Goal: Information Seeking & Learning: Learn about a topic

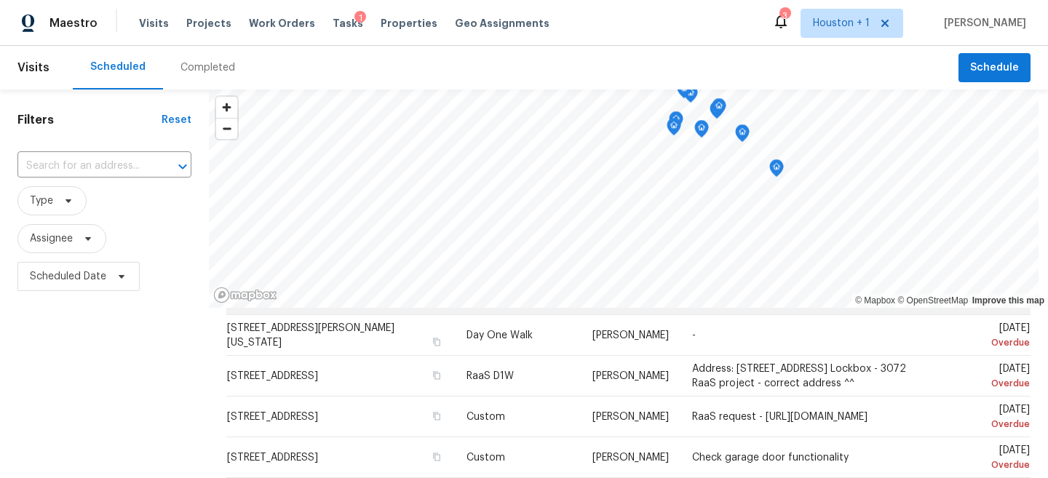
scroll to position [189, 0]
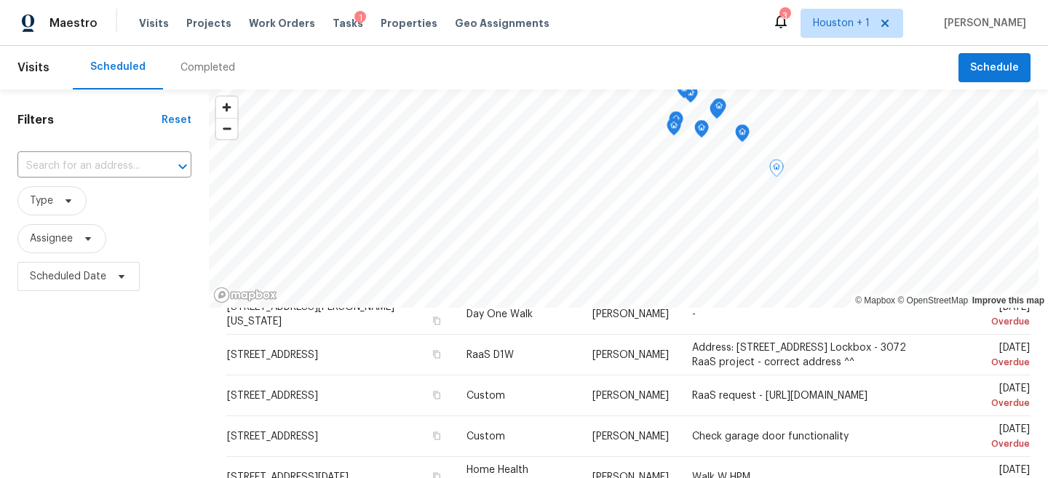
click at [163, 373] on div "Filters Reset ​ Type Assignee Scheduled Date" at bounding box center [104, 390] width 209 height 601
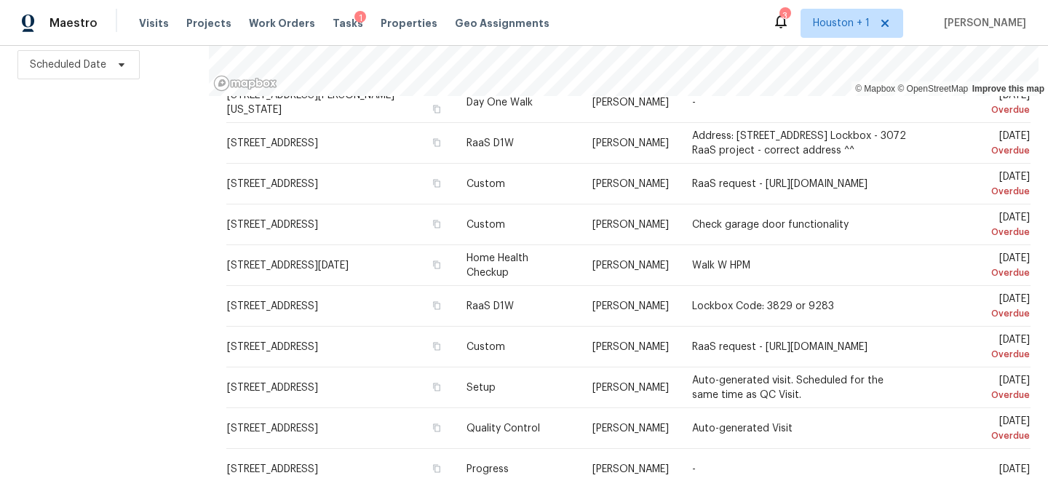
scroll to position [0, 0]
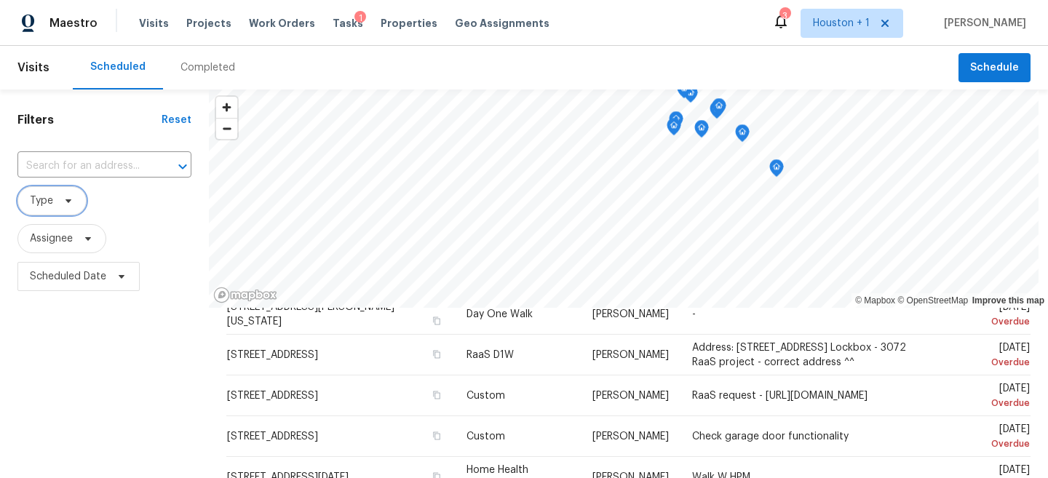
click at [60, 200] on span at bounding box center [66, 201] width 16 height 12
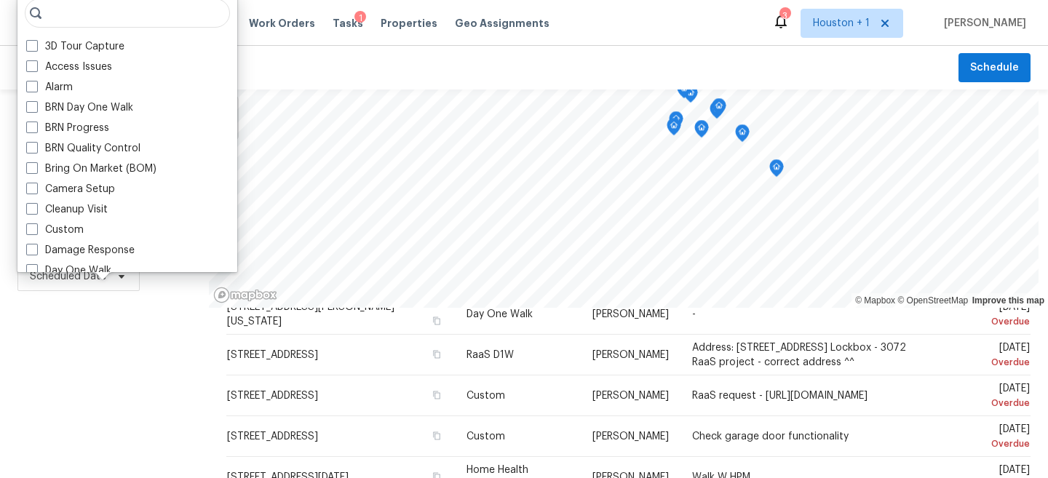
click at [100, 366] on div "Filters Reset ​ Type Assignee Scheduled Date" at bounding box center [104, 390] width 209 height 601
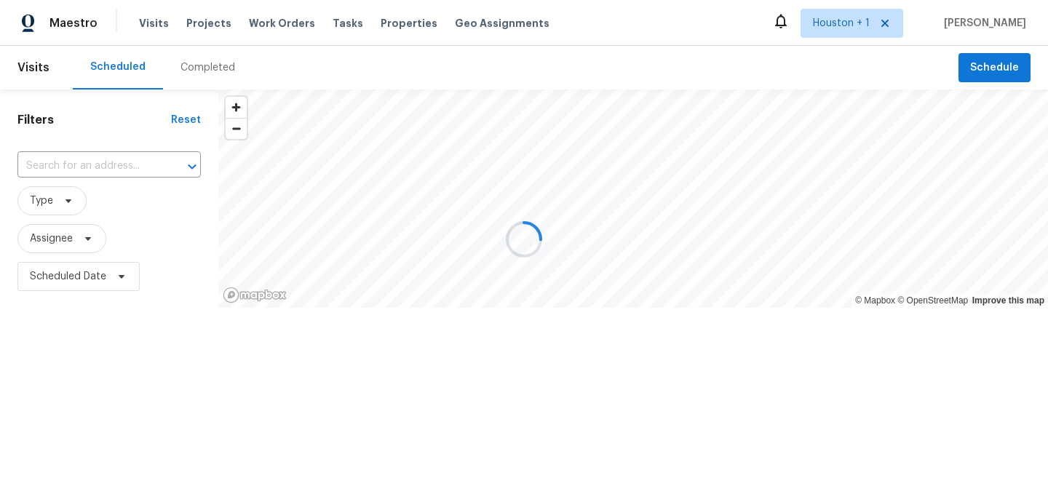
click at [202, 75] on div at bounding box center [524, 239] width 1048 height 478
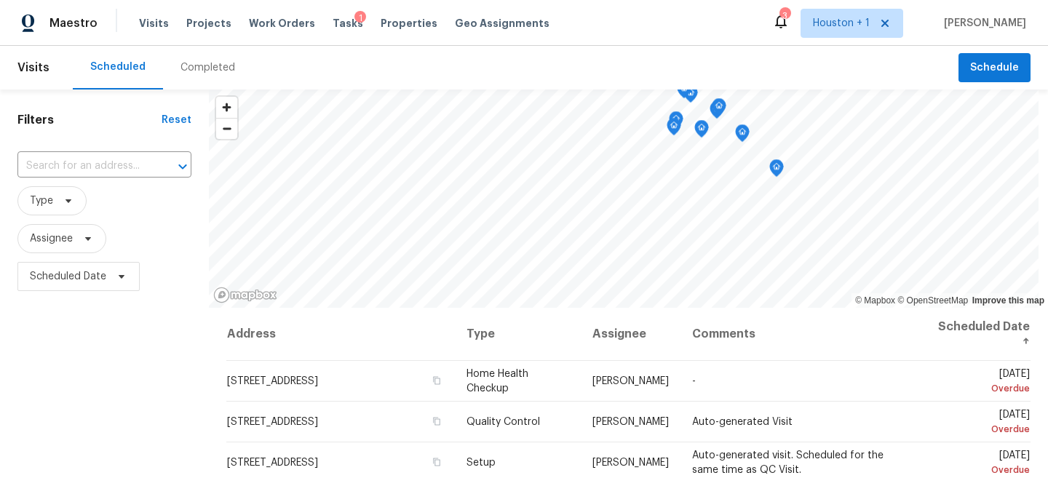
click at [204, 70] on div "Completed" at bounding box center [207, 67] width 55 height 15
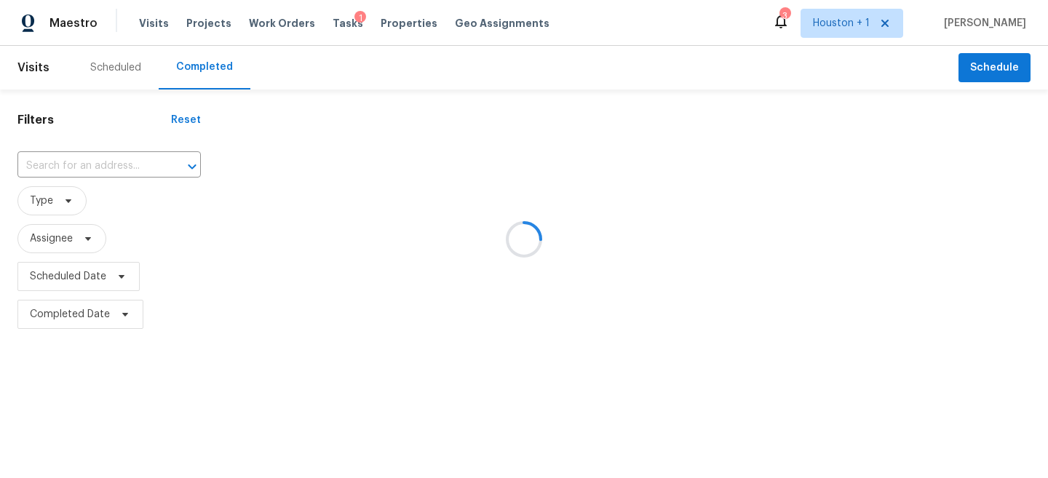
click at [105, 179] on div at bounding box center [524, 239] width 1048 height 478
click at [89, 163] on div at bounding box center [524, 239] width 1048 height 478
click at [74, 165] on div at bounding box center [524, 239] width 1048 height 478
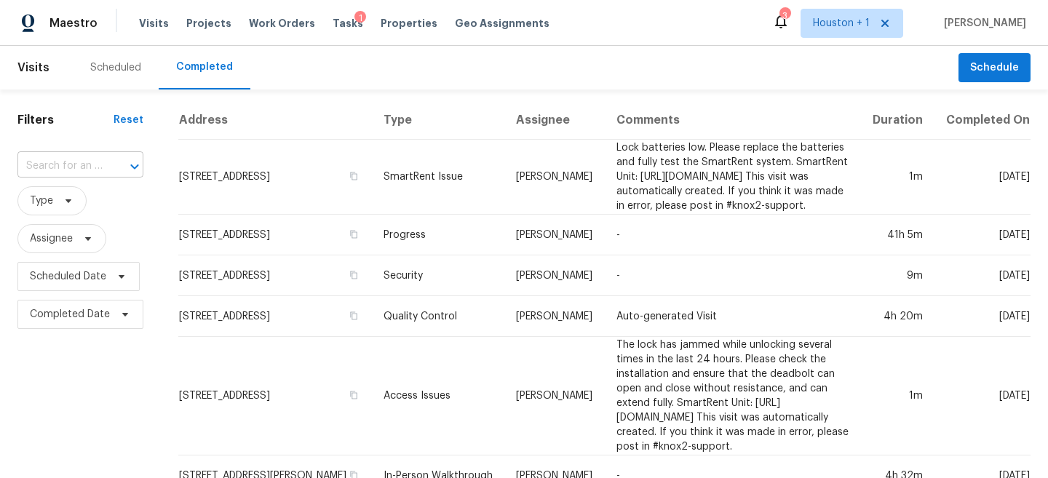
click at [71, 164] on input "text" at bounding box center [59, 166] width 85 height 23
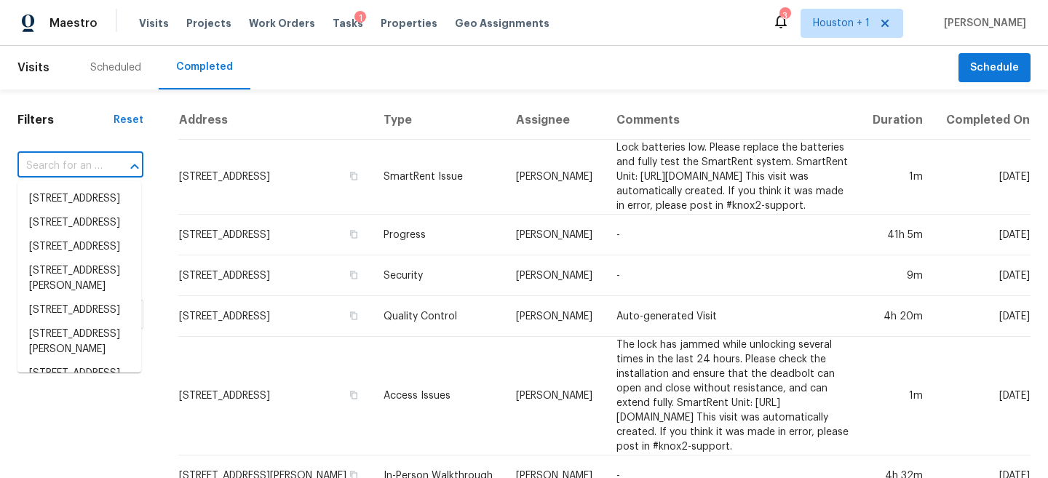
paste input "10926 W Early Dusk Cir, Houston, TX 77044"
type input "10926 W Early Dusk Cir, Houston, TX 77044"
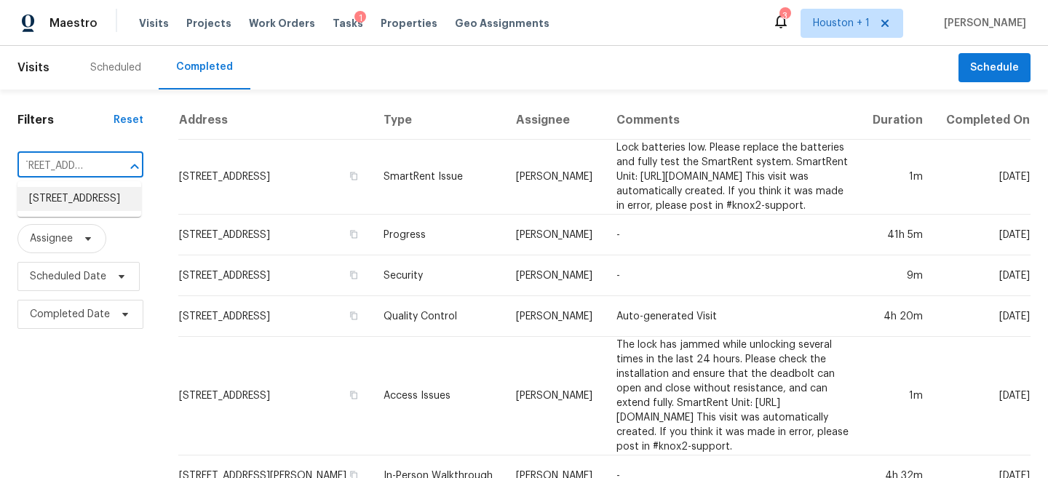
click at [72, 207] on li "10926 W Early Dusk Cir, Houston, TX 77044" at bounding box center [79, 199] width 124 height 24
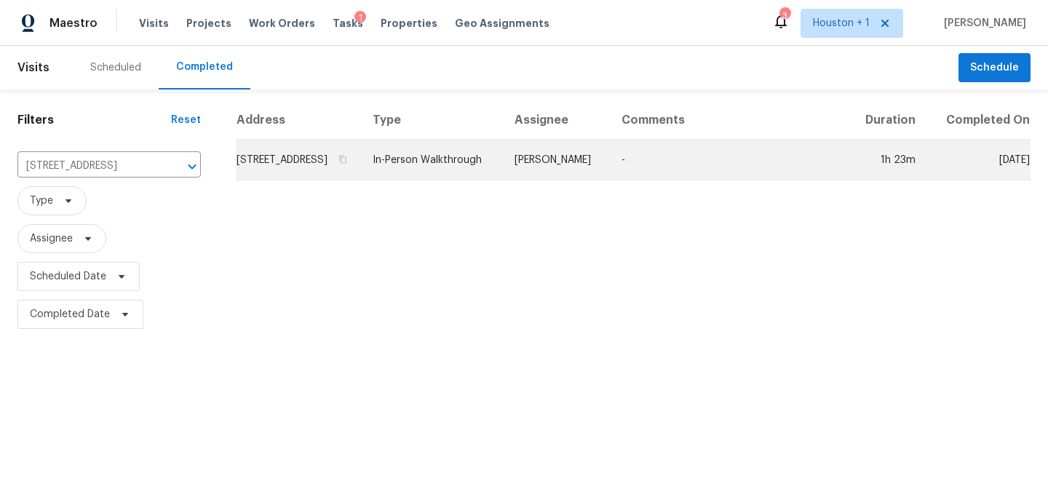
click at [631, 158] on td "-" at bounding box center [729, 160] width 239 height 41
click at [603, 180] on td "[PERSON_NAME]" at bounding box center [556, 160] width 107 height 41
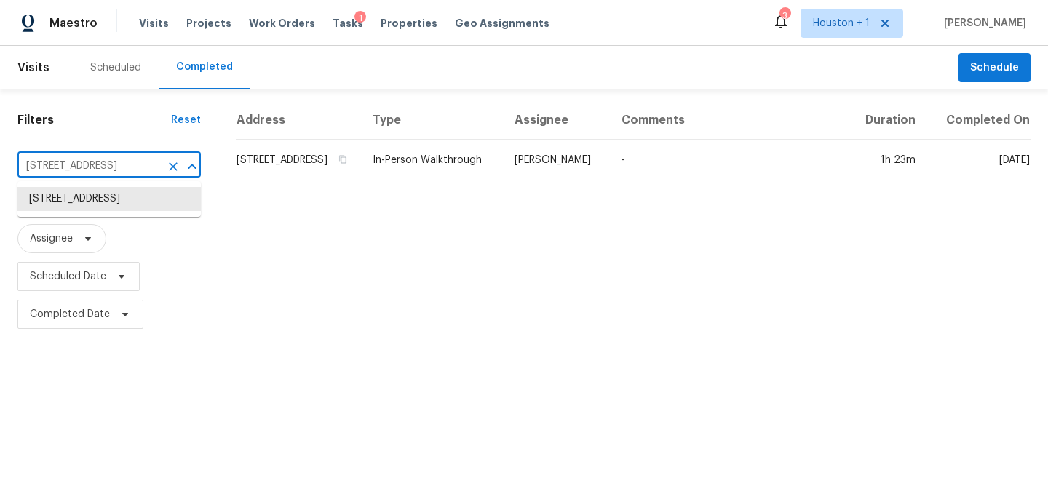
click at [135, 164] on input "10926 W Early Dusk Cir, Houston, TX 77044" at bounding box center [88, 166] width 143 height 23
type input "8125 S"
click at [109, 207] on li "8125 Saint Louis St, Houston, TX 77028" at bounding box center [108, 199] width 183 height 24
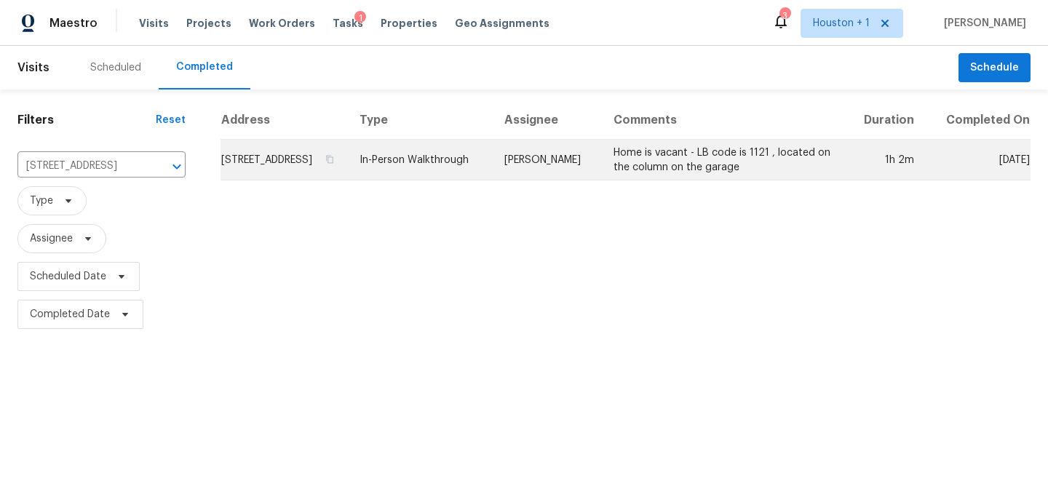
click at [493, 180] on td "In-Person Walkthrough" at bounding box center [420, 160] width 145 height 41
click at [333, 163] on icon "button" at bounding box center [329, 159] width 7 height 8
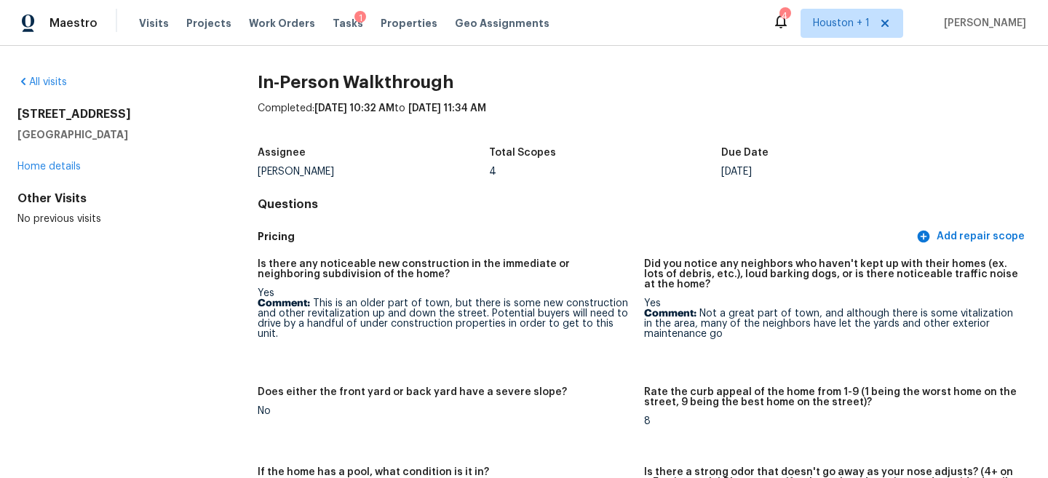
click at [958, 46] on div "All visits [STREET_ADDRESS] Home details Other Visits No previous visits In-Per…" at bounding box center [524, 262] width 1048 height 432
click at [879, 153] on div "Due Date" at bounding box center [837, 157] width 232 height 19
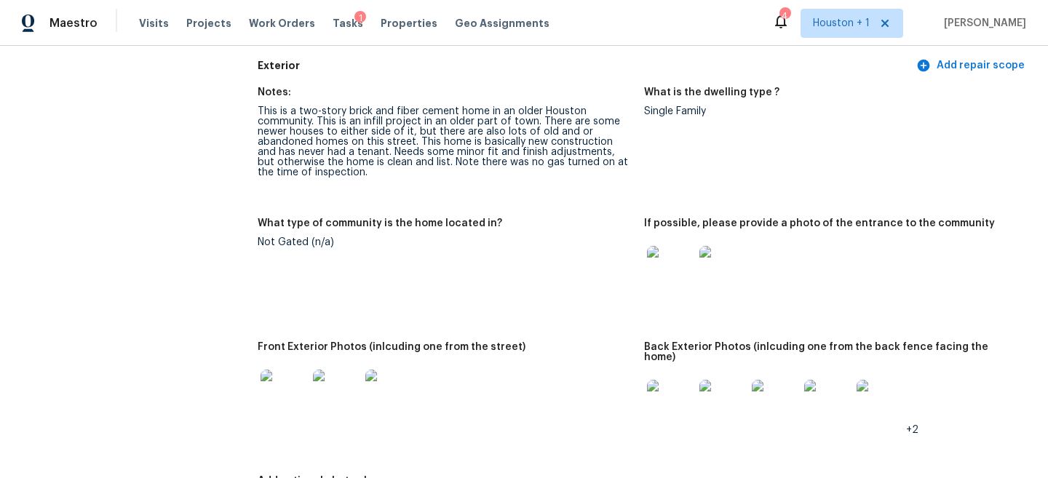
scroll to position [565, 0]
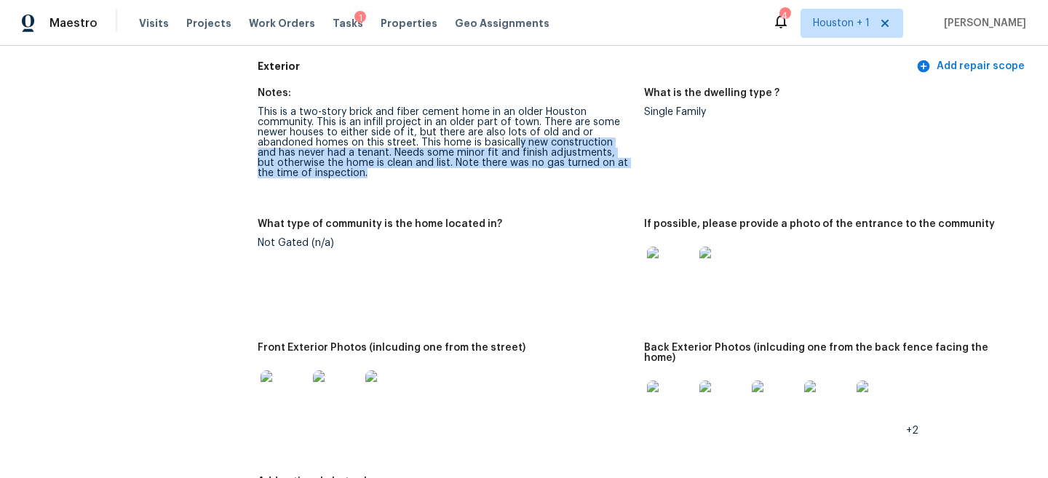
drag, startPoint x: 514, startPoint y: 139, endPoint x: 528, endPoint y: 183, distance: 45.8
click at [528, 183] on figure "Notes: This is a two-story brick and fiber cement home in an older Houston comm…" at bounding box center [451, 145] width 386 height 114
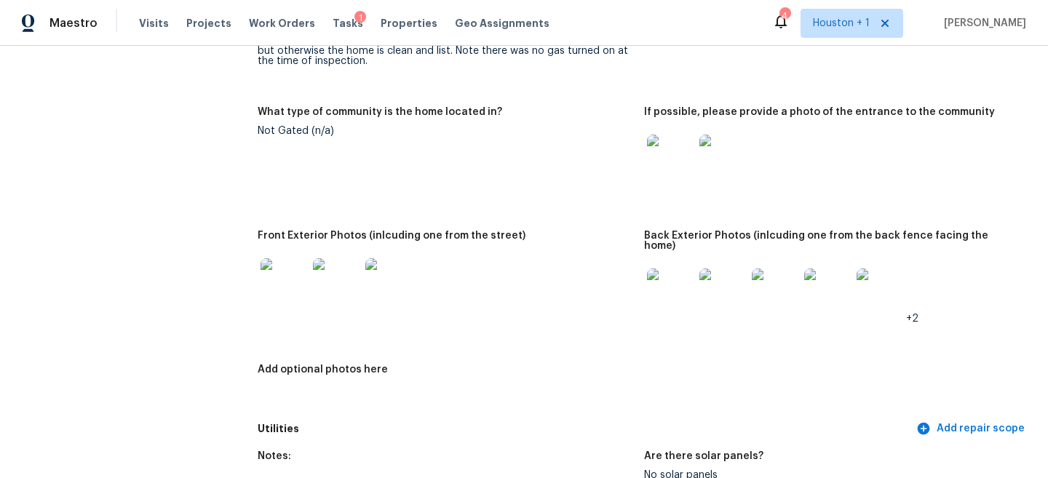
scroll to position [708, 0]
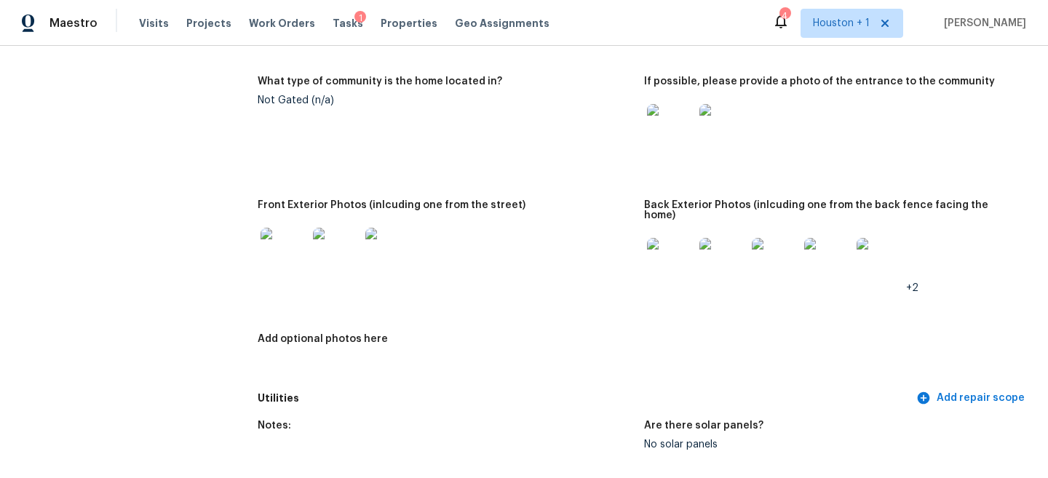
click at [682, 133] on img at bounding box center [670, 127] width 47 height 47
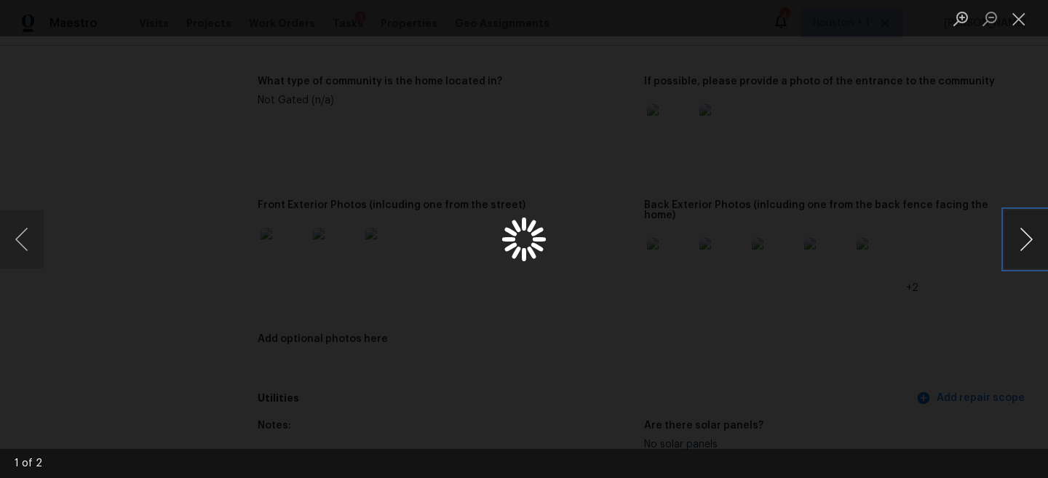
click at [1026, 236] on button "Next image" at bounding box center [1026, 239] width 44 height 58
click at [978, 138] on div "Lightbox" at bounding box center [524, 239] width 1048 height 478
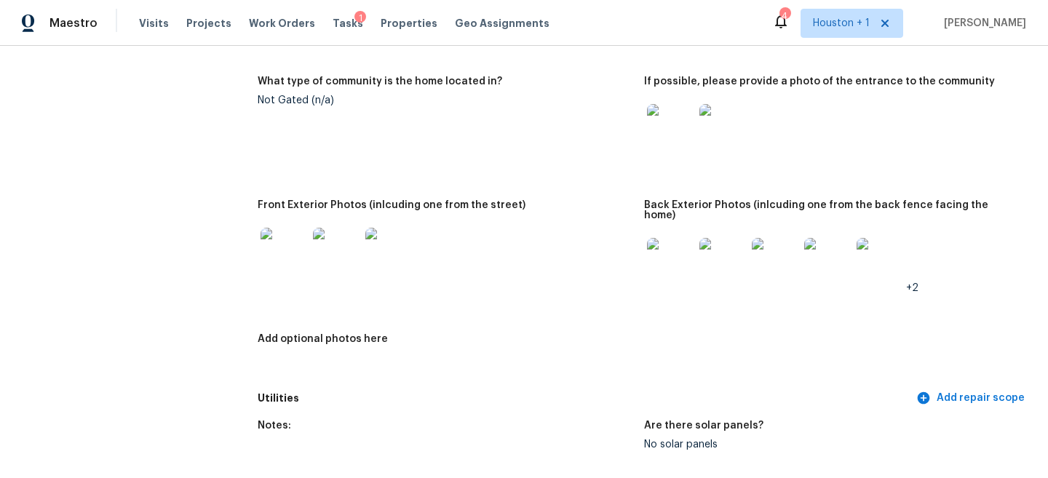
click at [669, 246] on img at bounding box center [670, 261] width 47 height 47
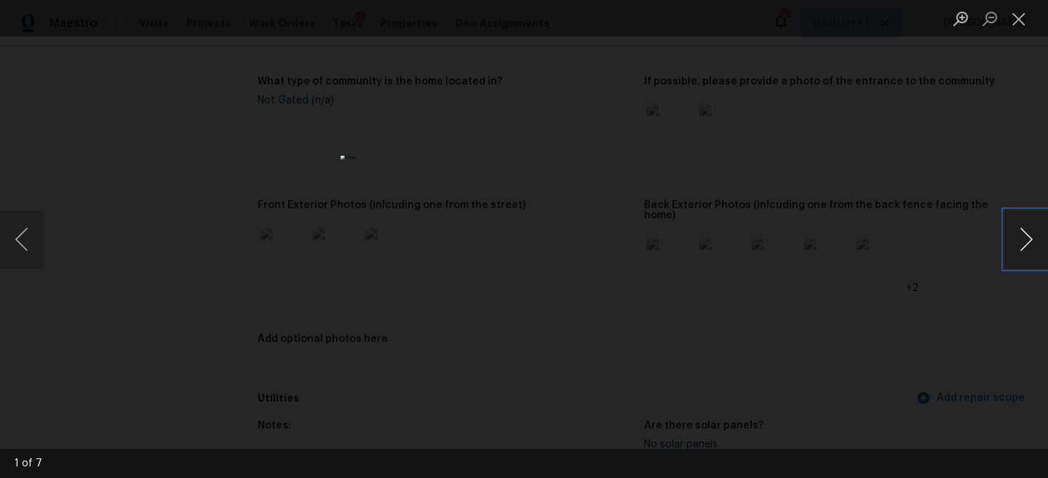
click at [1033, 241] on button "Next image" at bounding box center [1026, 239] width 44 height 58
click at [1033, 236] on button "Next image" at bounding box center [1026, 239] width 44 height 58
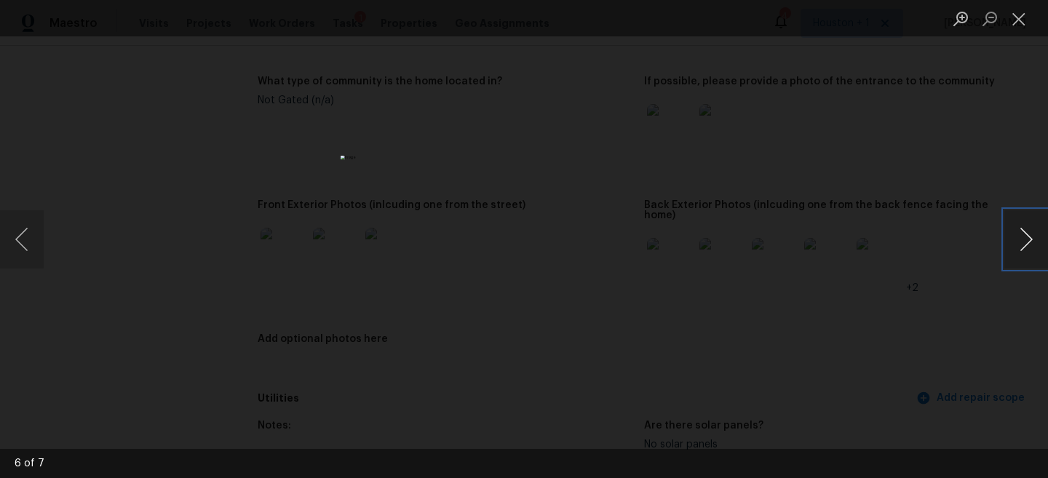
click at [1033, 236] on button "Next image" at bounding box center [1026, 239] width 44 height 58
click at [979, 162] on div "Lightbox" at bounding box center [524, 239] width 1048 height 478
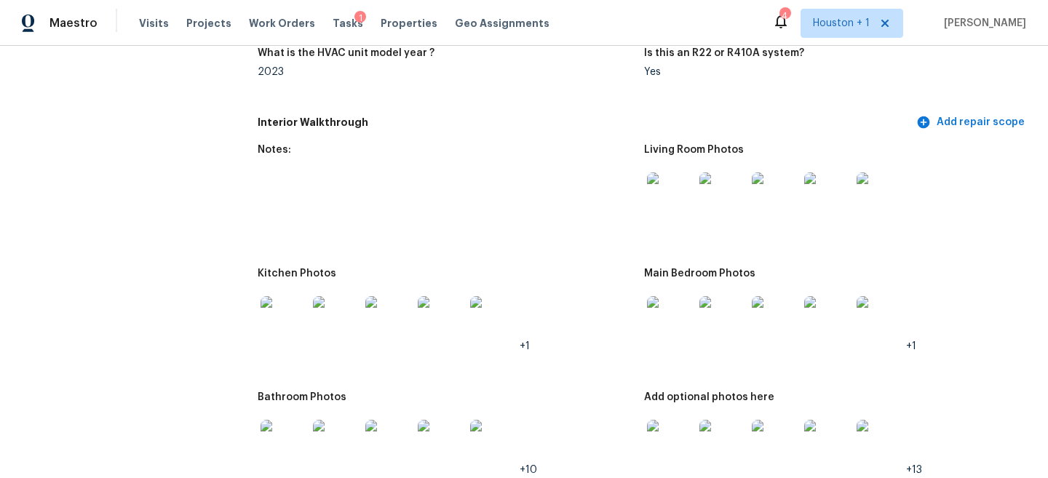
scroll to position [1673, 0]
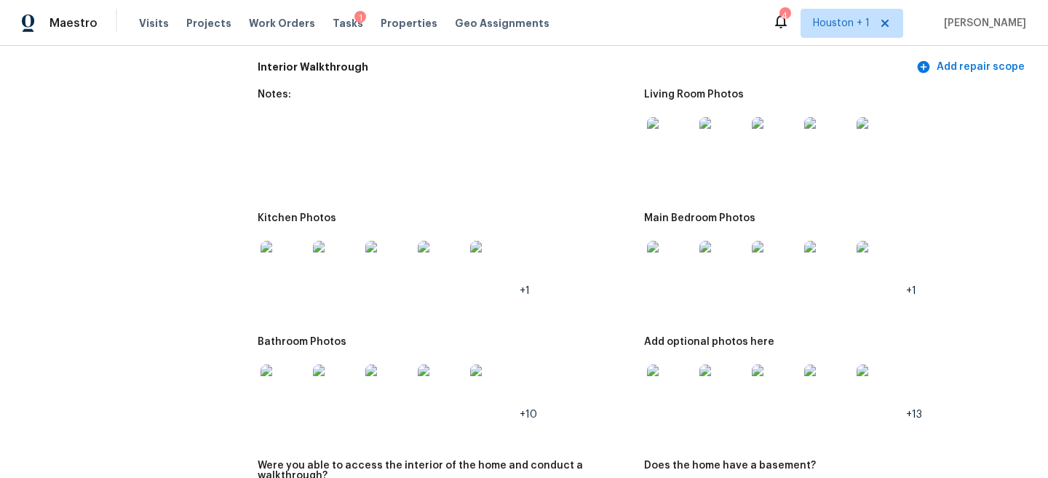
click at [675, 260] on img at bounding box center [670, 264] width 47 height 47
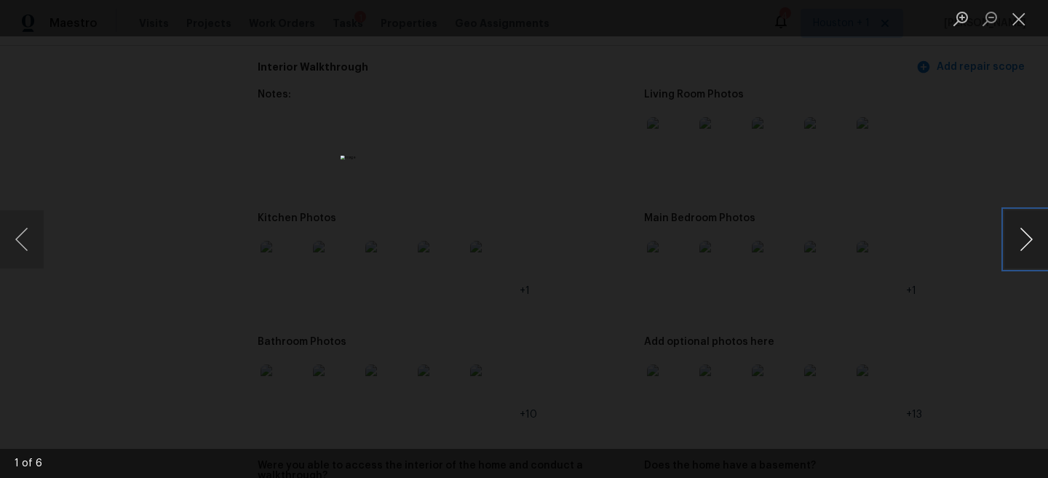
click at [1008, 244] on button "Next image" at bounding box center [1026, 239] width 44 height 58
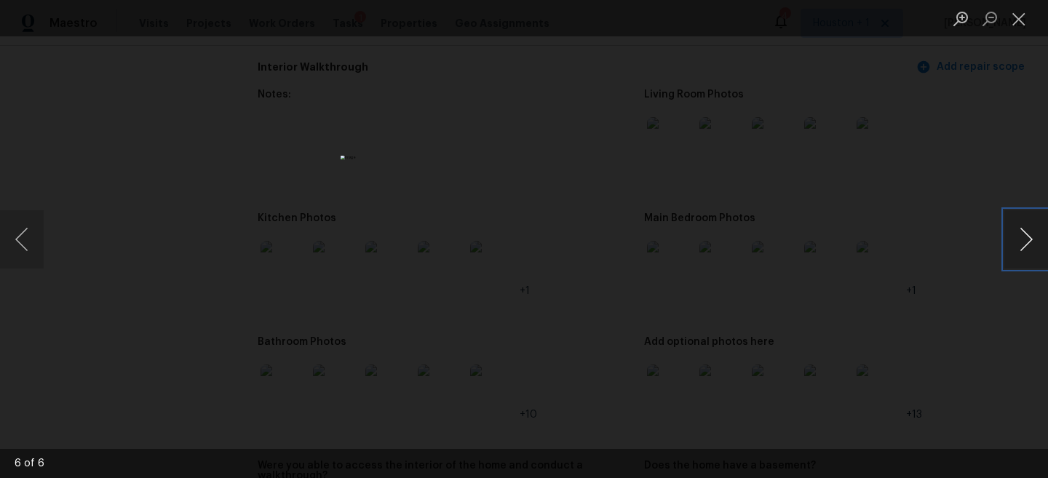
click at [1008, 244] on button "Next image" at bounding box center [1026, 239] width 44 height 58
click at [941, 198] on div "Lightbox" at bounding box center [524, 239] width 1048 height 478
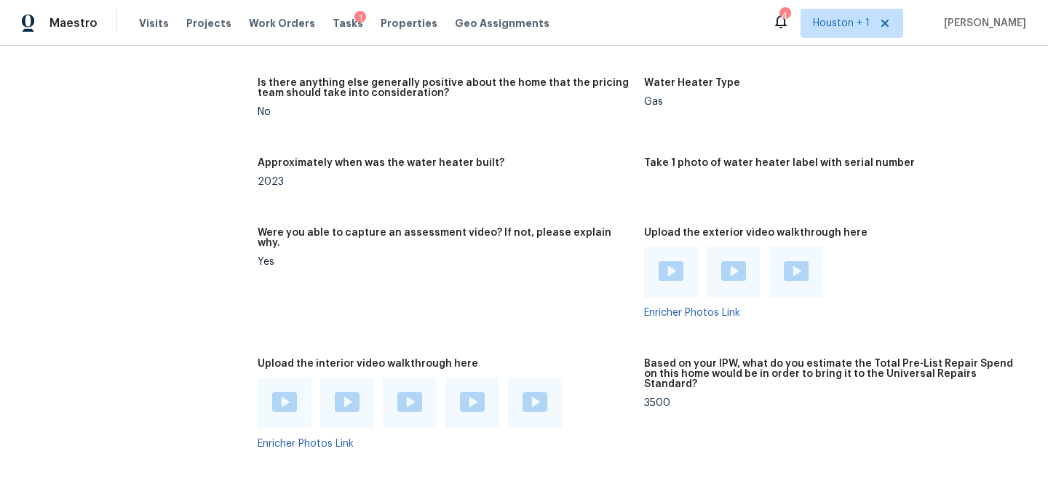
scroll to position [2614, 0]
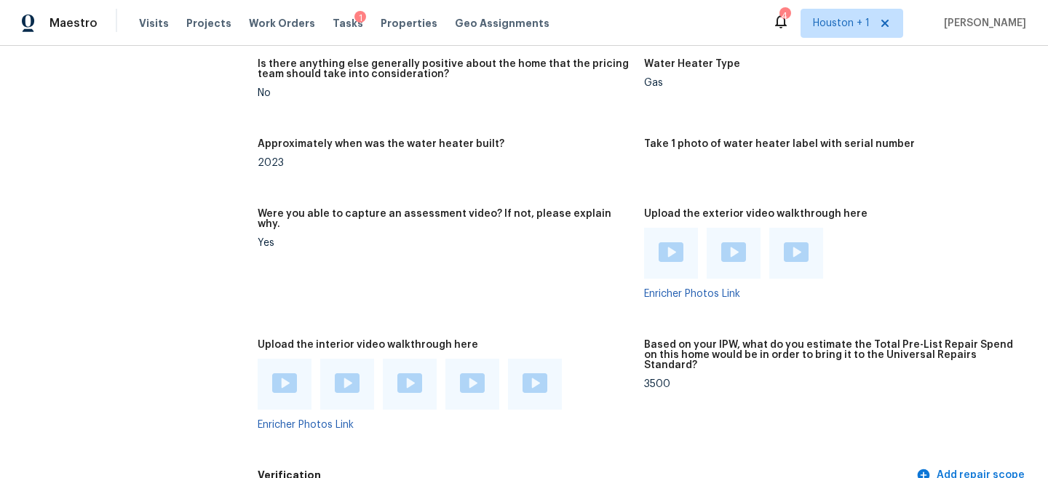
click at [289, 373] on img at bounding box center [284, 383] width 25 height 20
click at [347, 373] on img at bounding box center [347, 383] width 25 height 20
click at [413, 373] on img at bounding box center [409, 383] width 25 height 20
click at [478, 373] on img at bounding box center [472, 383] width 25 height 20
click at [545, 373] on img at bounding box center [534, 383] width 25 height 20
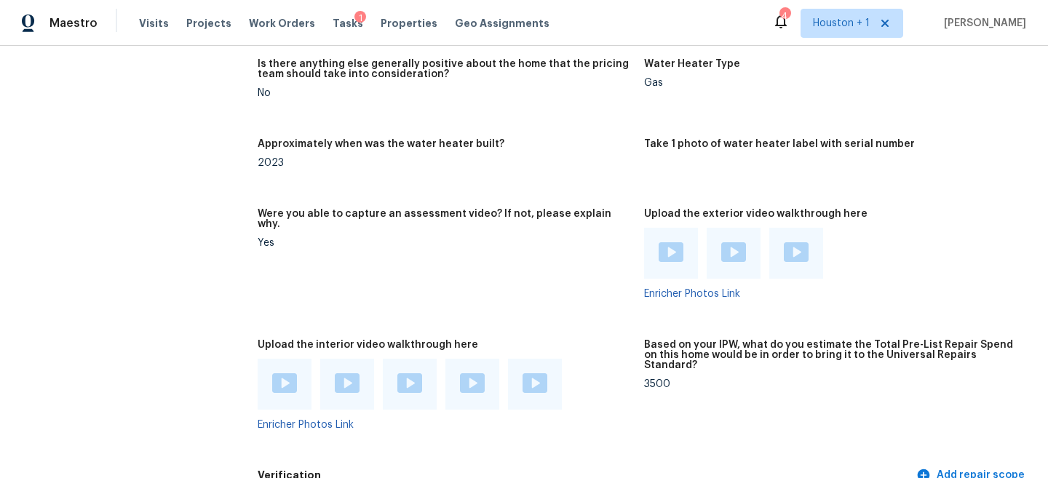
click at [295, 373] on img at bounding box center [284, 383] width 25 height 20
click at [347, 373] on img at bounding box center [347, 383] width 25 height 20
click at [541, 373] on img at bounding box center [534, 383] width 25 height 20
click at [456, 359] on div at bounding box center [472, 384] width 54 height 51
click at [465, 373] on img at bounding box center [472, 383] width 25 height 20
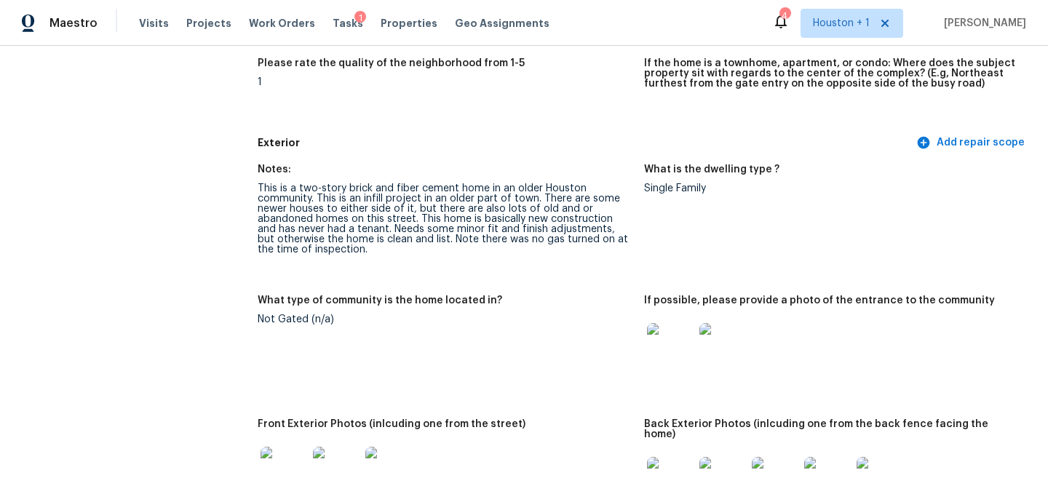
scroll to position [453, 0]
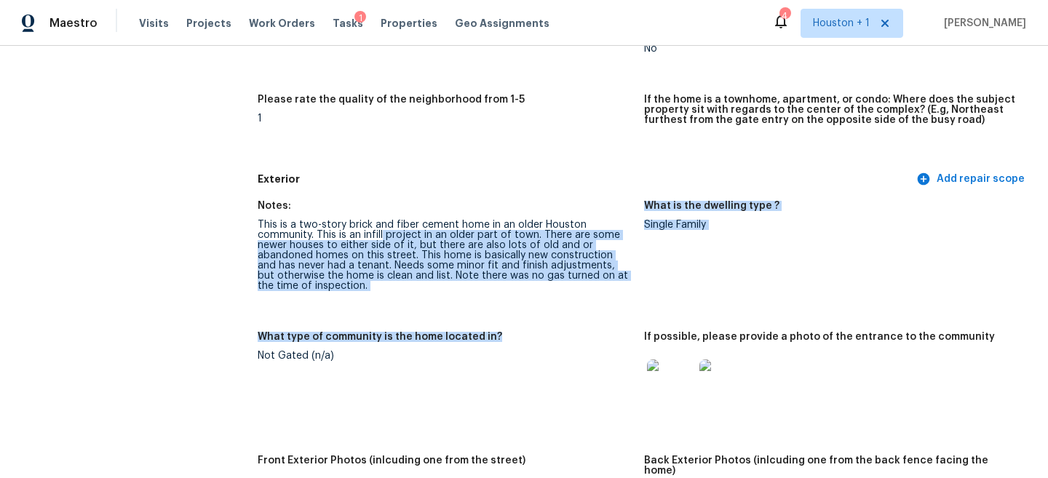
drag, startPoint x: 381, startPoint y: 235, endPoint x: 467, endPoint y: 354, distance: 146.4
click at [467, 354] on div "Notes: This is a two-story brick and fiber cement home in an older Houston comm…" at bounding box center [644, 416] width 773 height 448
click at [467, 354] on div "Not Gated (n/a)" at bounding box center [445, 356] width 375 height 10
